Goal: Find contact information: Obtain details needed to contact an individual or organization

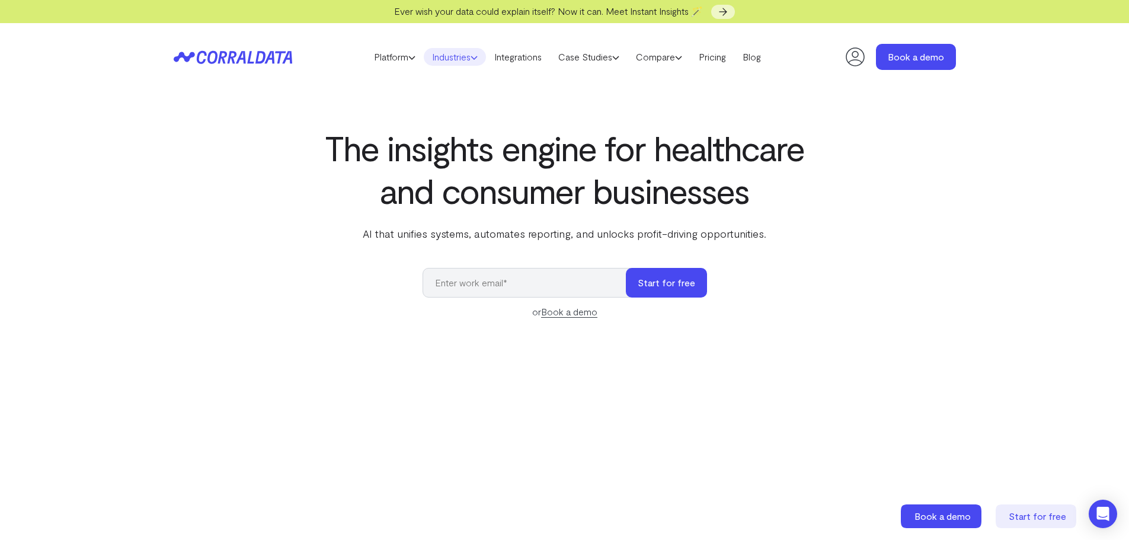
click at [465, 59] on link "Industries" at bounding box center [455, 57] width 62 height 18
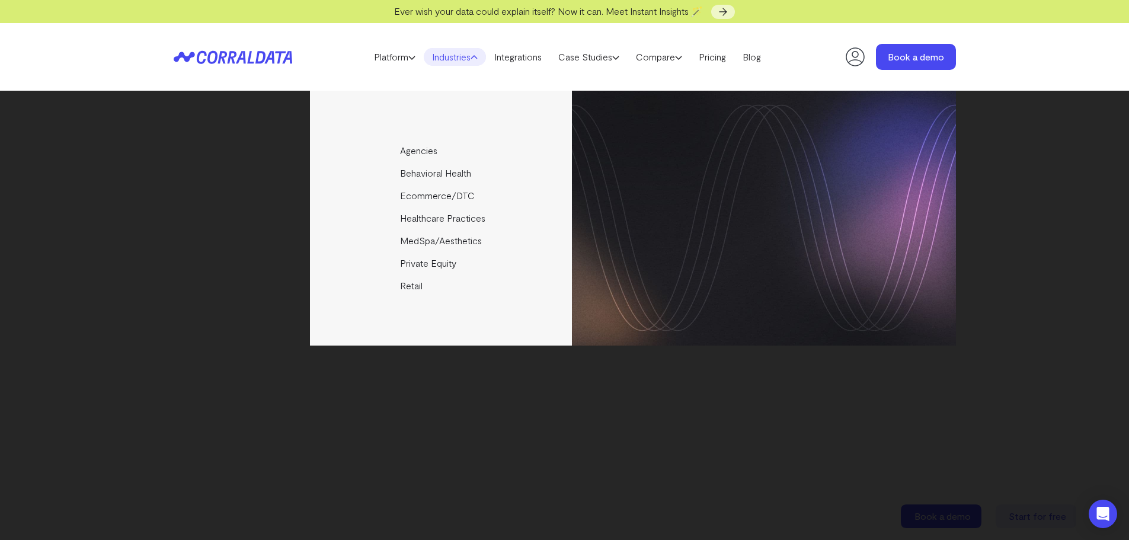
click at [466, 58] on link "Industries" at bounding box center [455, 57] width 62 height 18
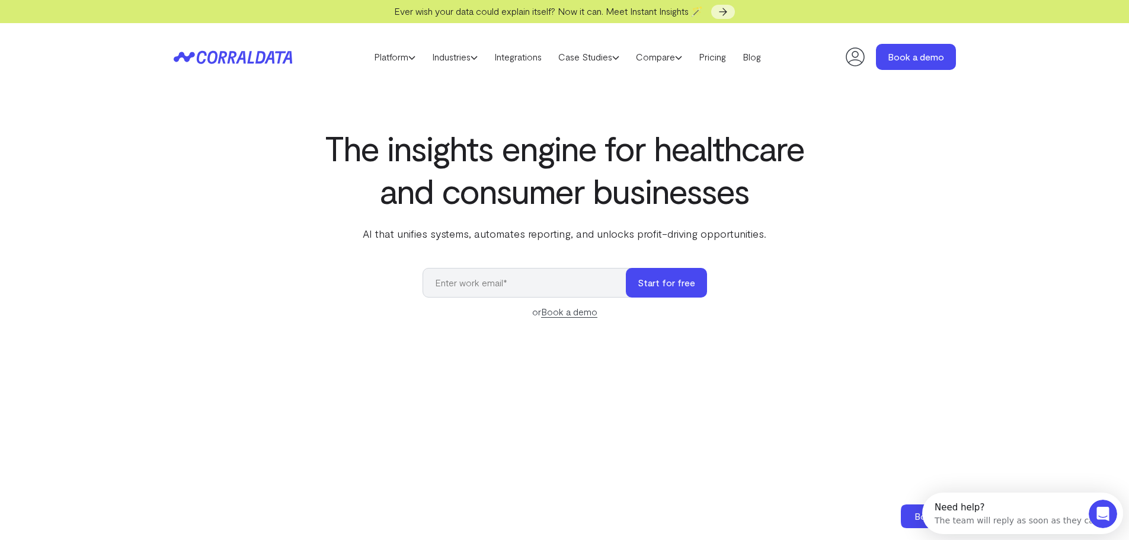
click at [175, 58] on icon at bounding box center [179, 57] width 11 height 10
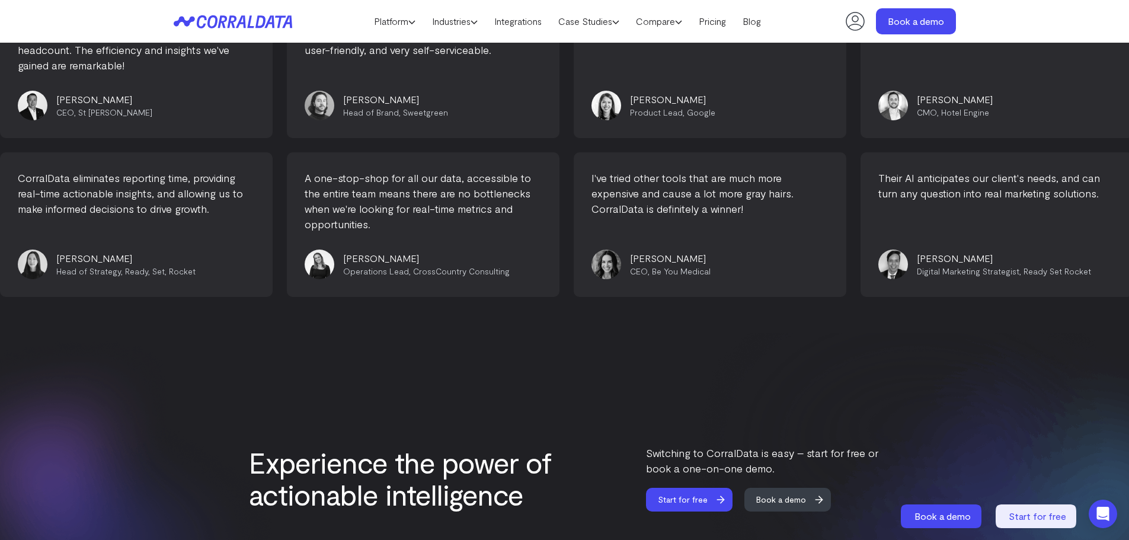
scroll to position [5004, 0]
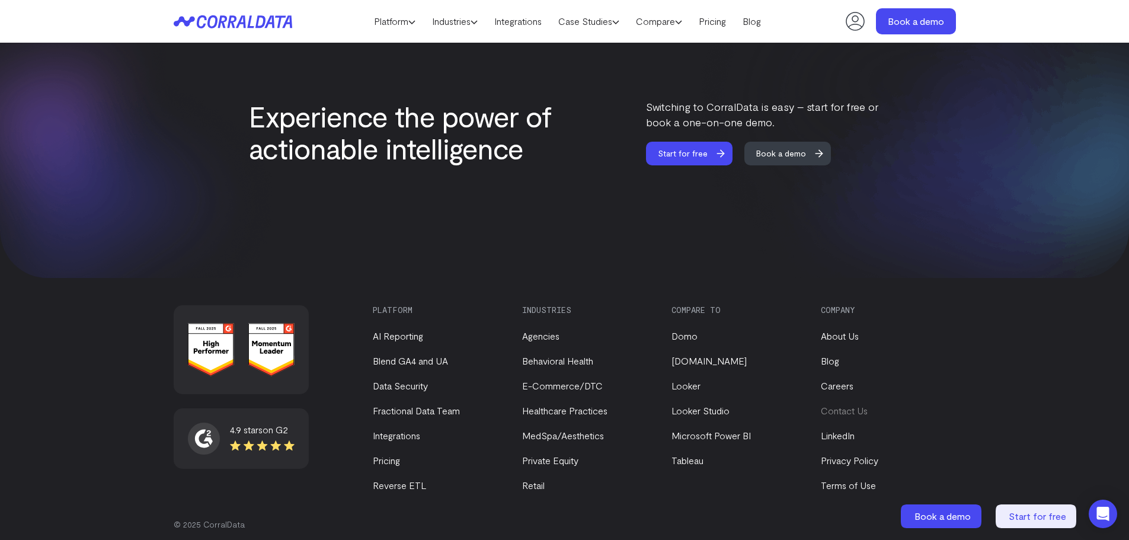
click at [850, 405] on link "Contact Us" at bounding box center [844, 410] width 47 height 11
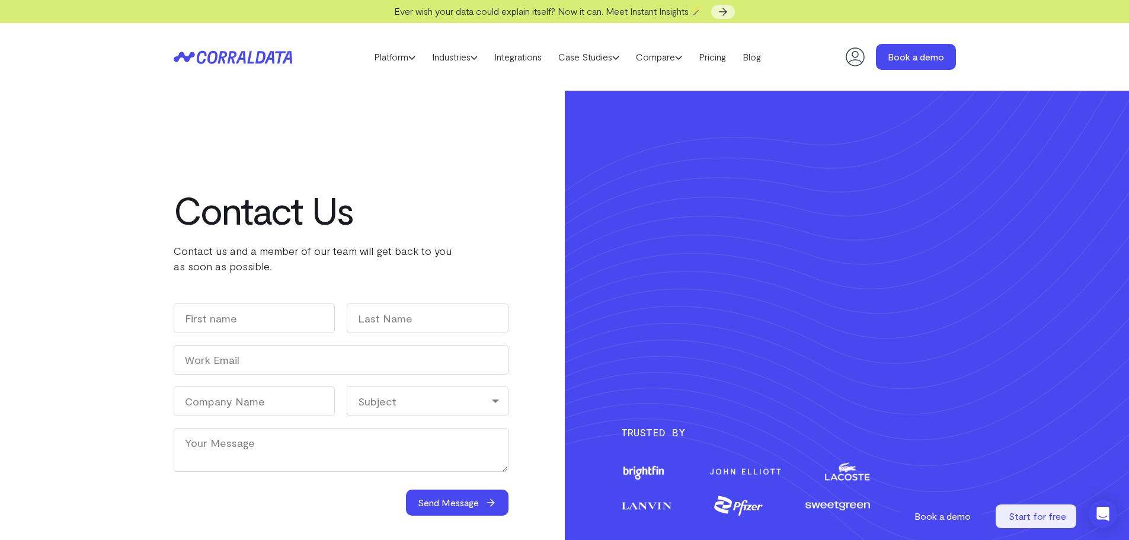
click at [219, 54] on icon at bounding box center [233, 57] width 119 height 14
